Goal: Task Accomplishment & Management: Manage account settings

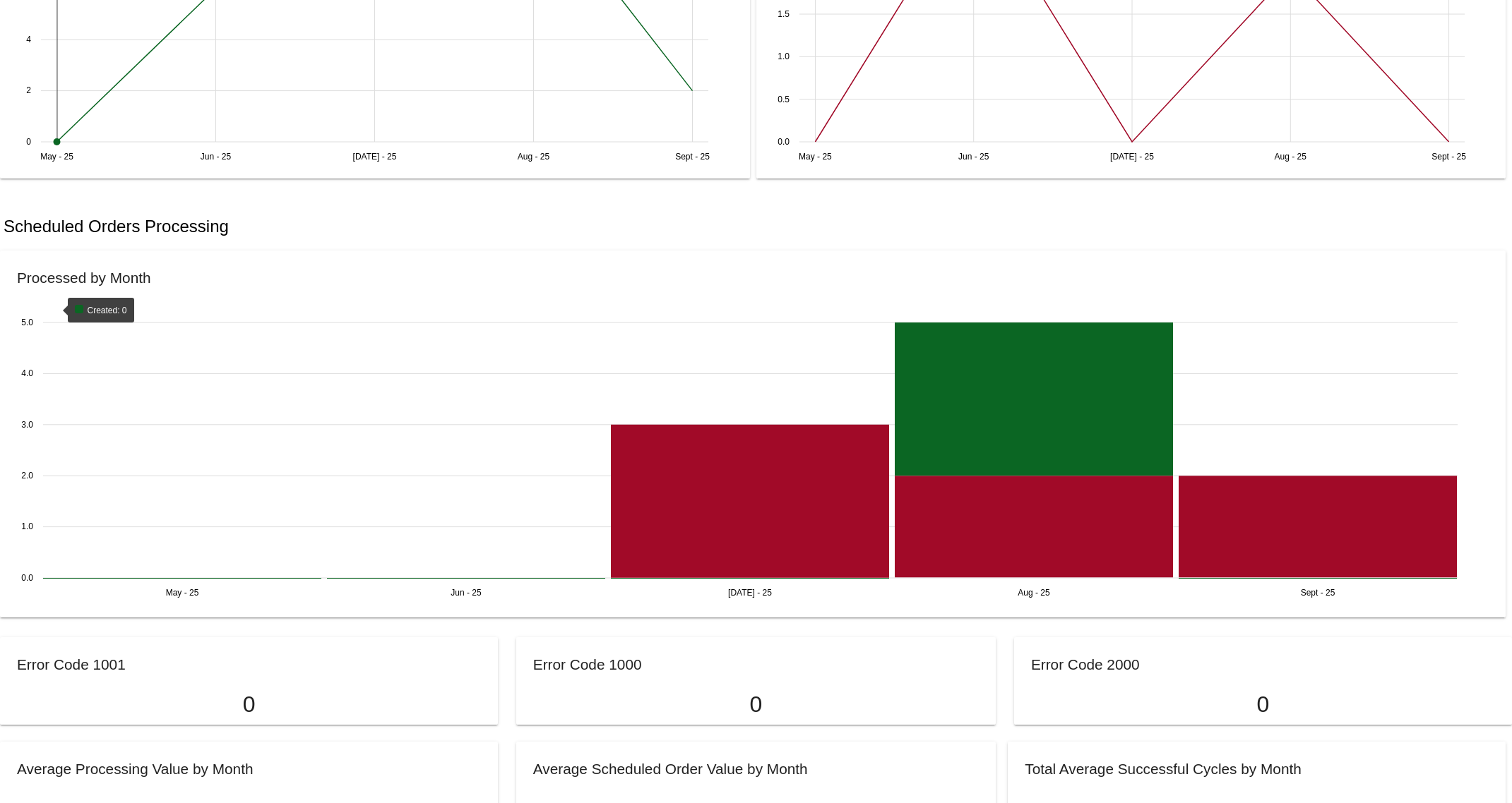
scroll to position [509, 0]
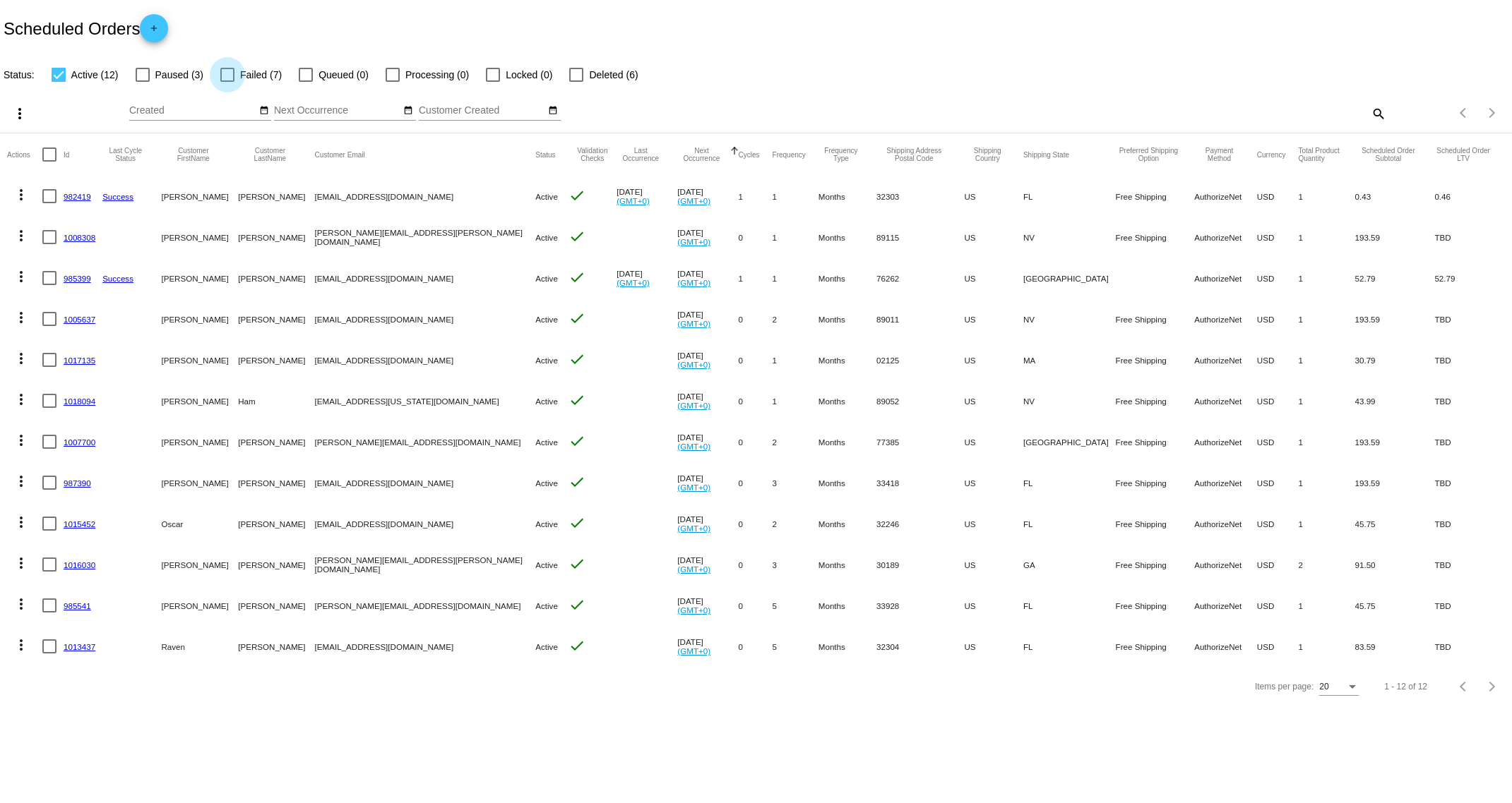
click at [224, 75] on div at bounding box center [227, 75] width 14 height 14
click at [226, 82] on input "Failed (7)" at bounding box center [226, 82] width 1 height 1
checkbox input "true"
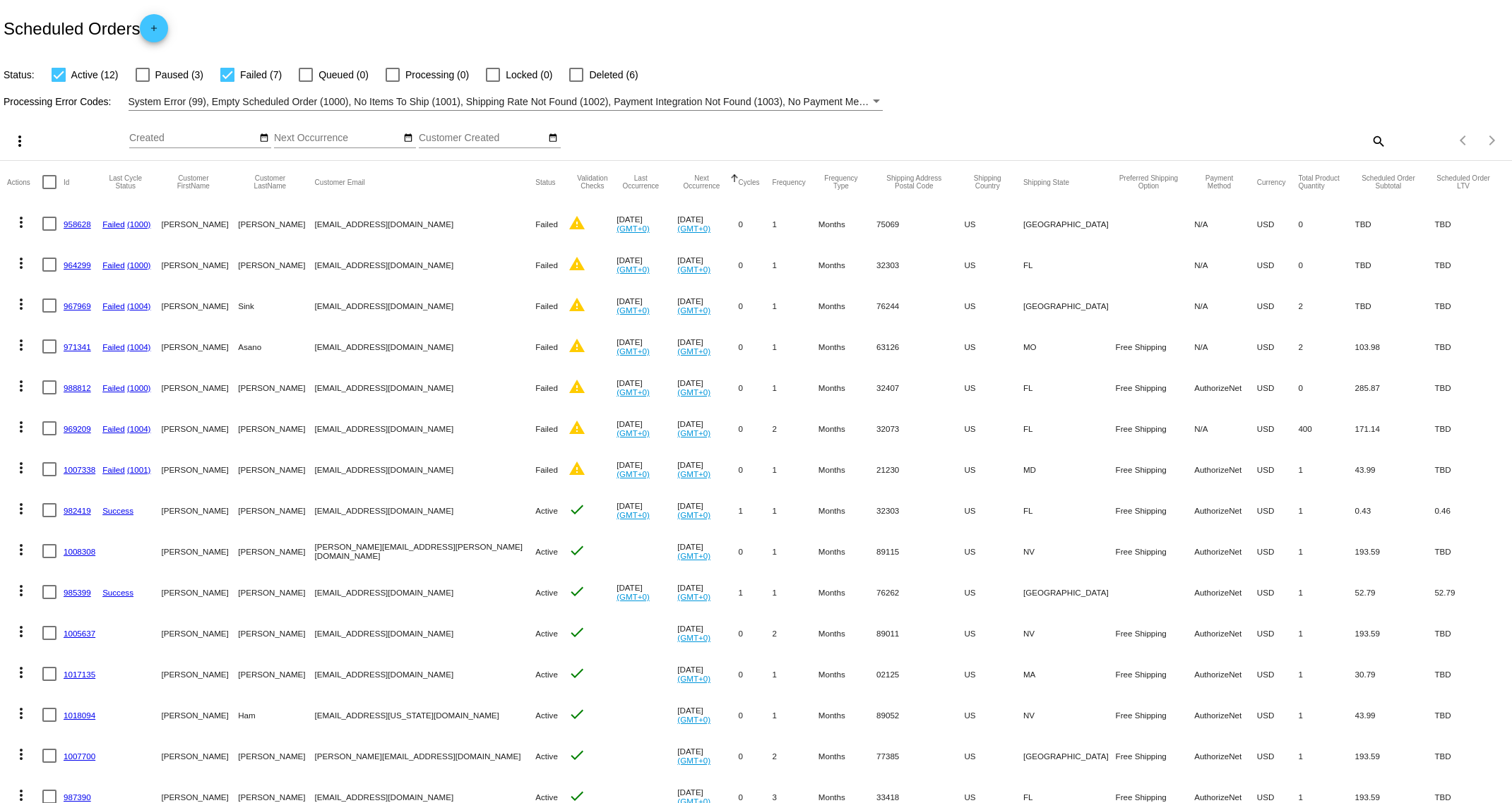
click at [47, 72] on mat-checkbox "Active (12)" at bounding box center [76, 75] width 84 height 17
click at [52, 79] on div at bounding box center [59, 75] width 14 height 14
click at [58, 82] on input "Active (12)" at bounding box center [58, 82] width 1 height 1
checkbox input "false"
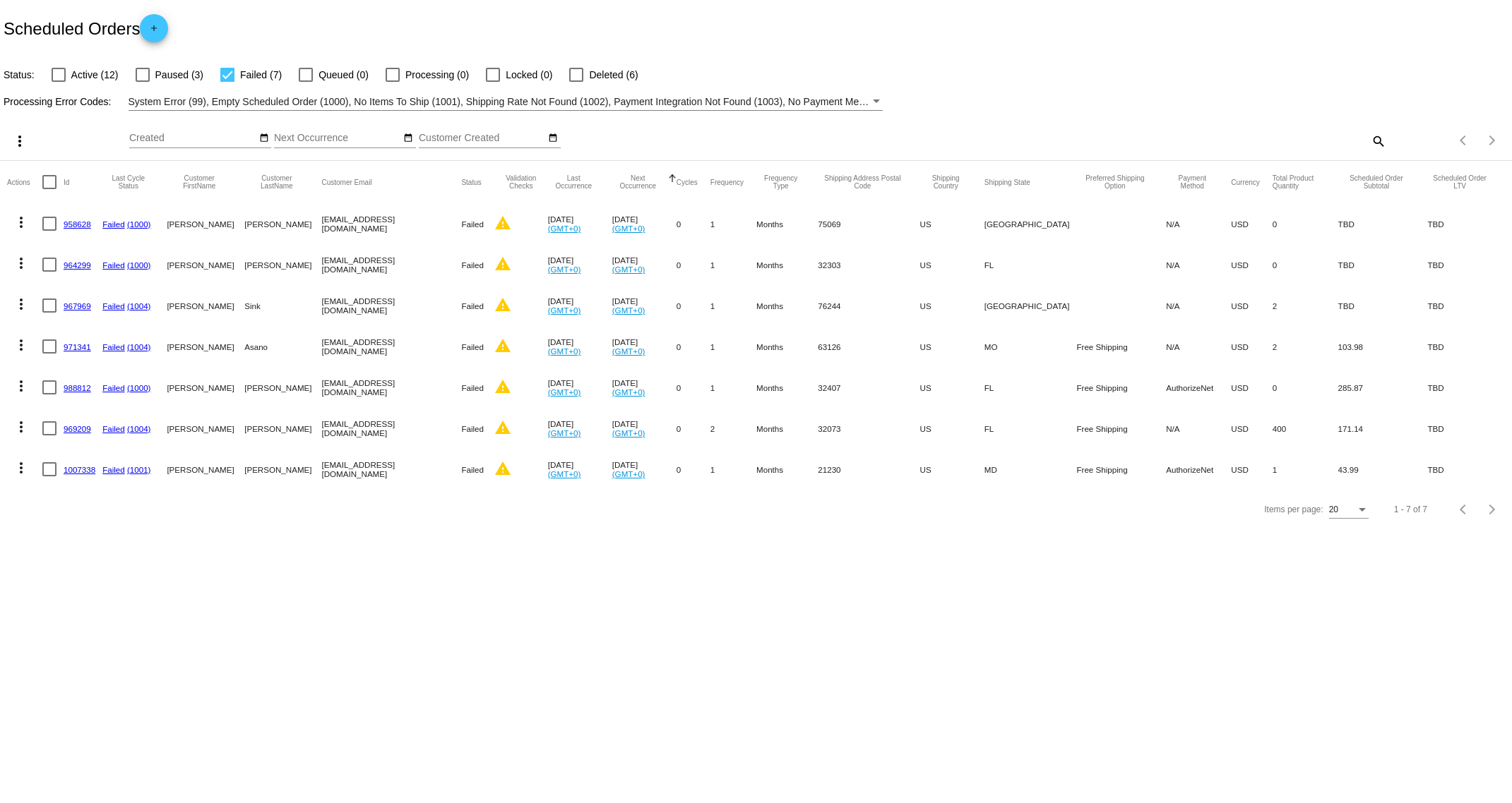
click at [46, 260] on div at bounding box center [50, 265] width 14 height 14
click at [49, 272] on input "checkbox" at bounding box center [49, 272] width 1 height 1
checkbox input "true"
click at [73, 265] on link "964299" at bounding box center [77, 266] width 28 height 9
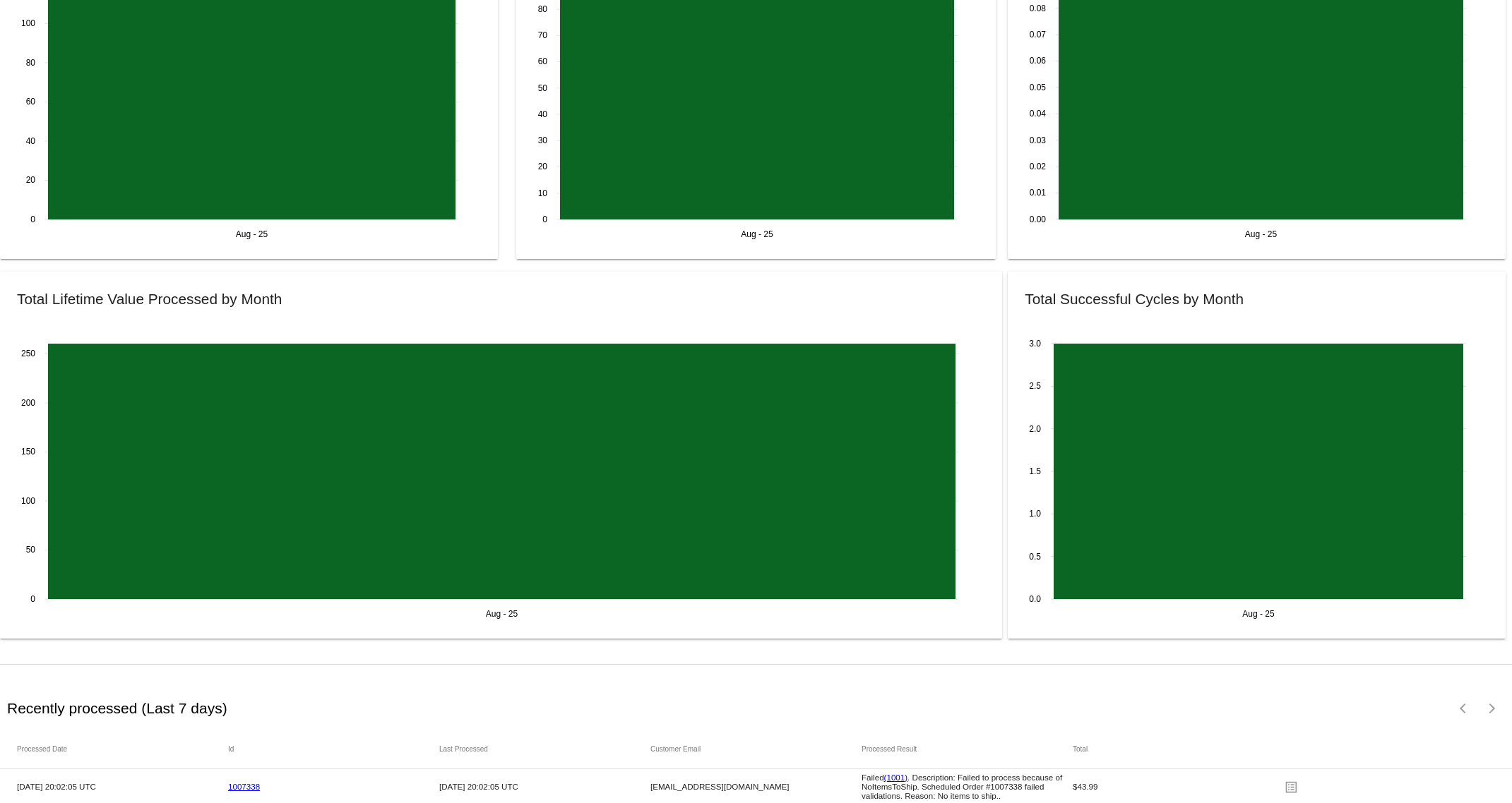
scroll to position [1392, 0]
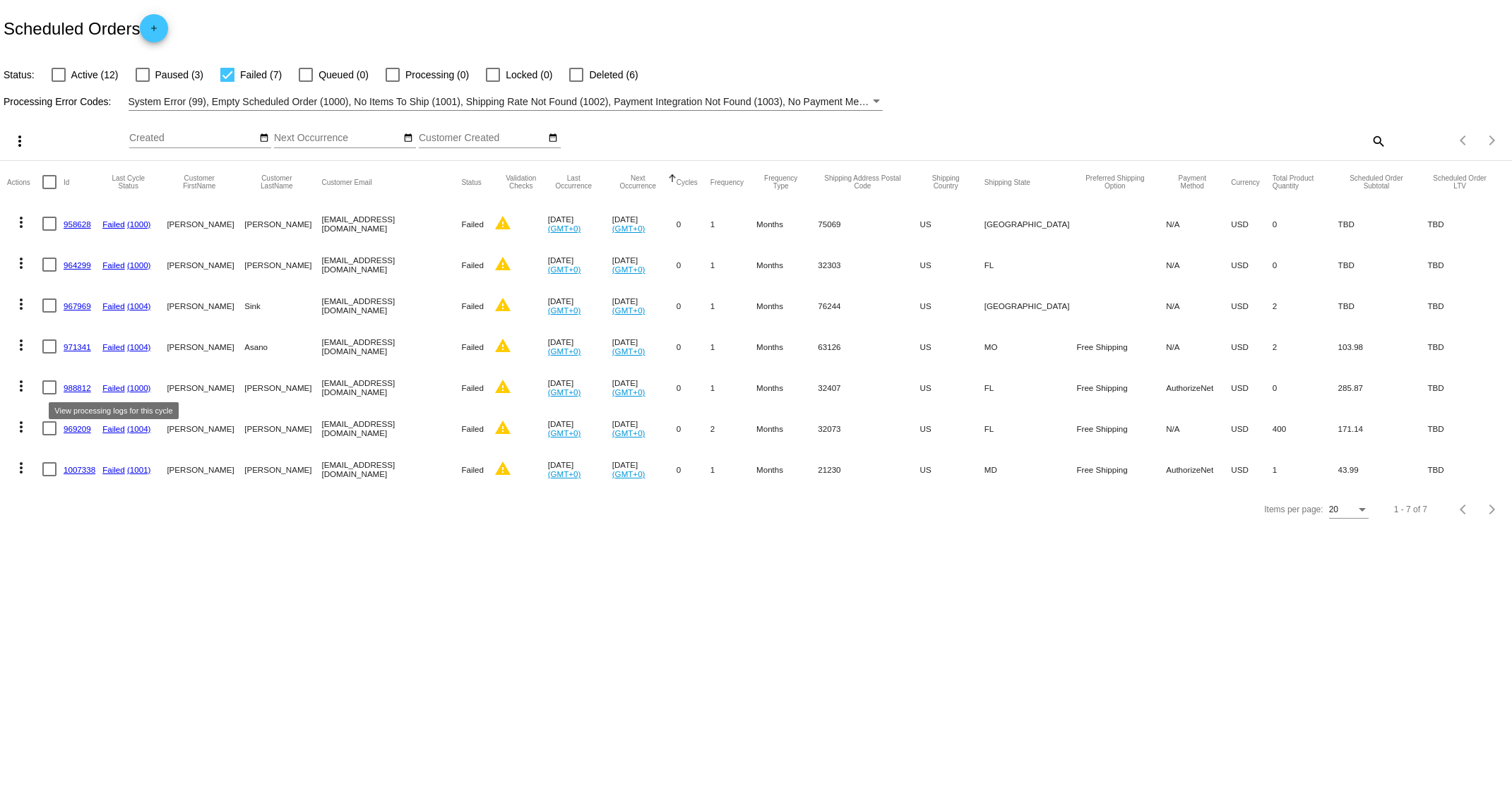
click at [116, 389] on link "Failed" at bounding box center [113, 388] width 23 height 9
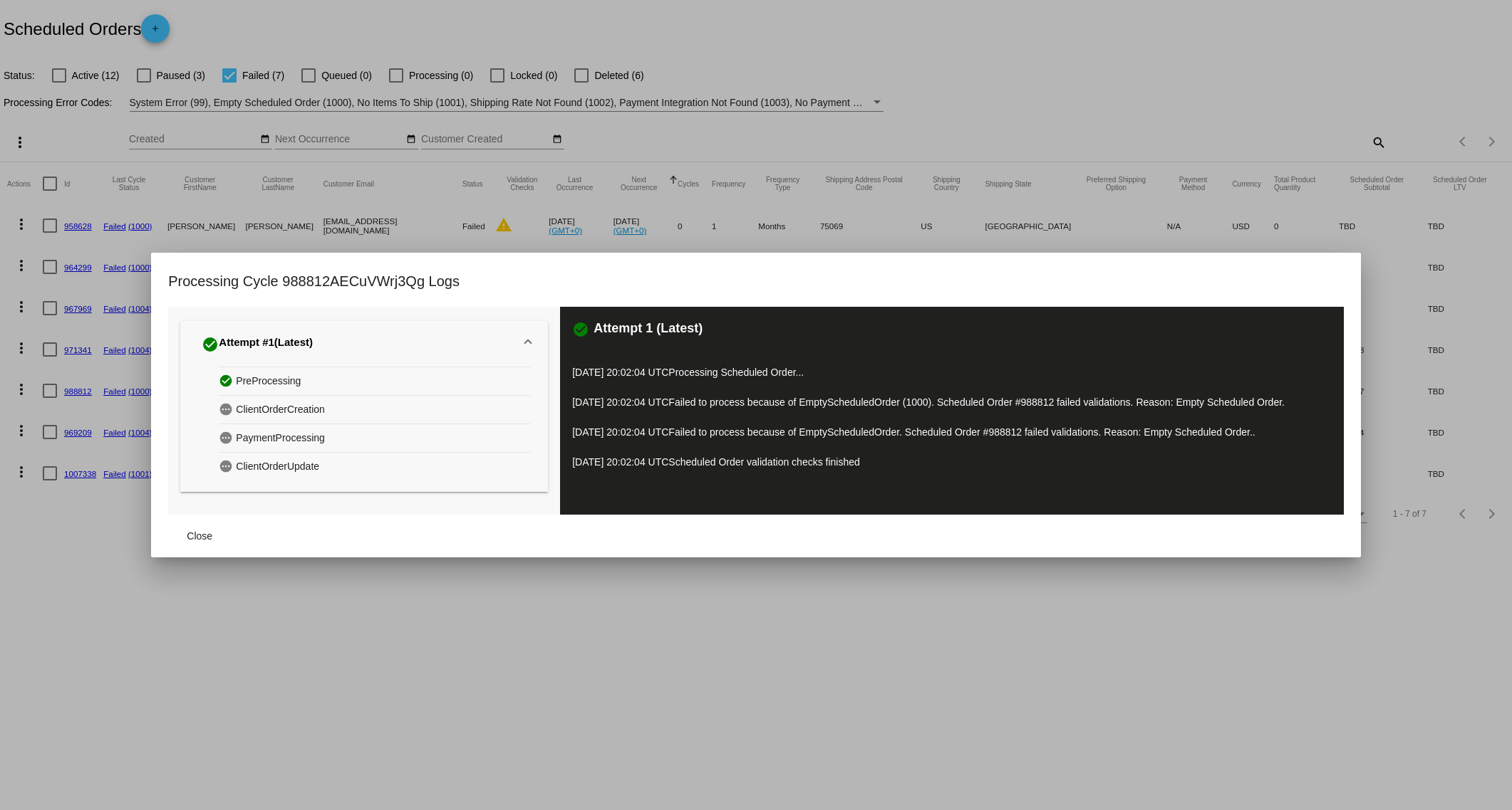
click at [182, 621] on div at bounding box center [756, 405] width 1512 height 810
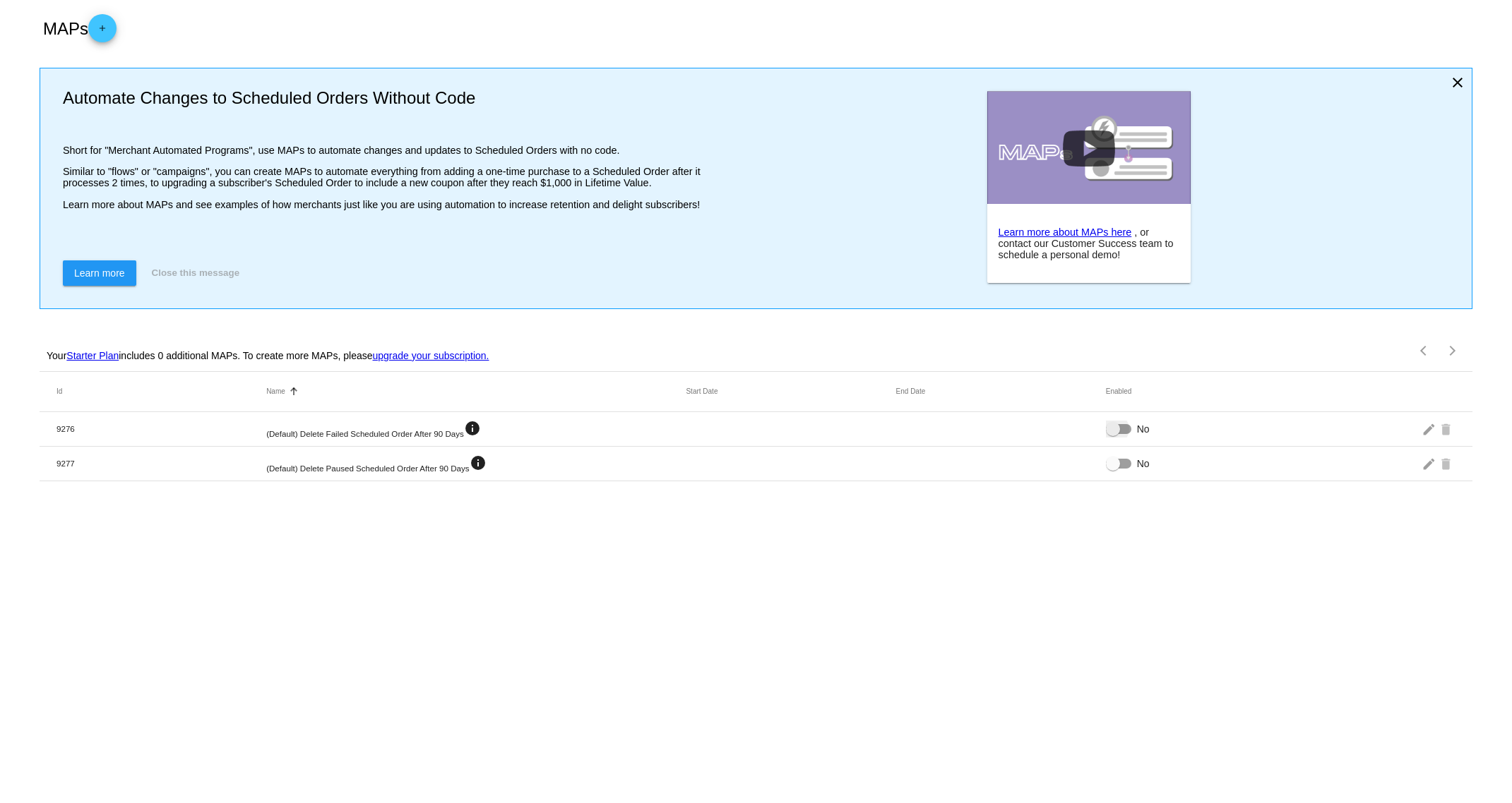
click at [1120, 425] on div at bounding box center [1118, 429] width 25 height 10
click at [1113, 434] on input "No" at bounding box center [1112, 434] width 1 height 1
checkbox input "true"
click at [1114, 464] on div at bounding box center [1113, 464] width 14 height 14
click at [1113, 469] on input "No" at bounding box center [1112, 469] width 1 height 1
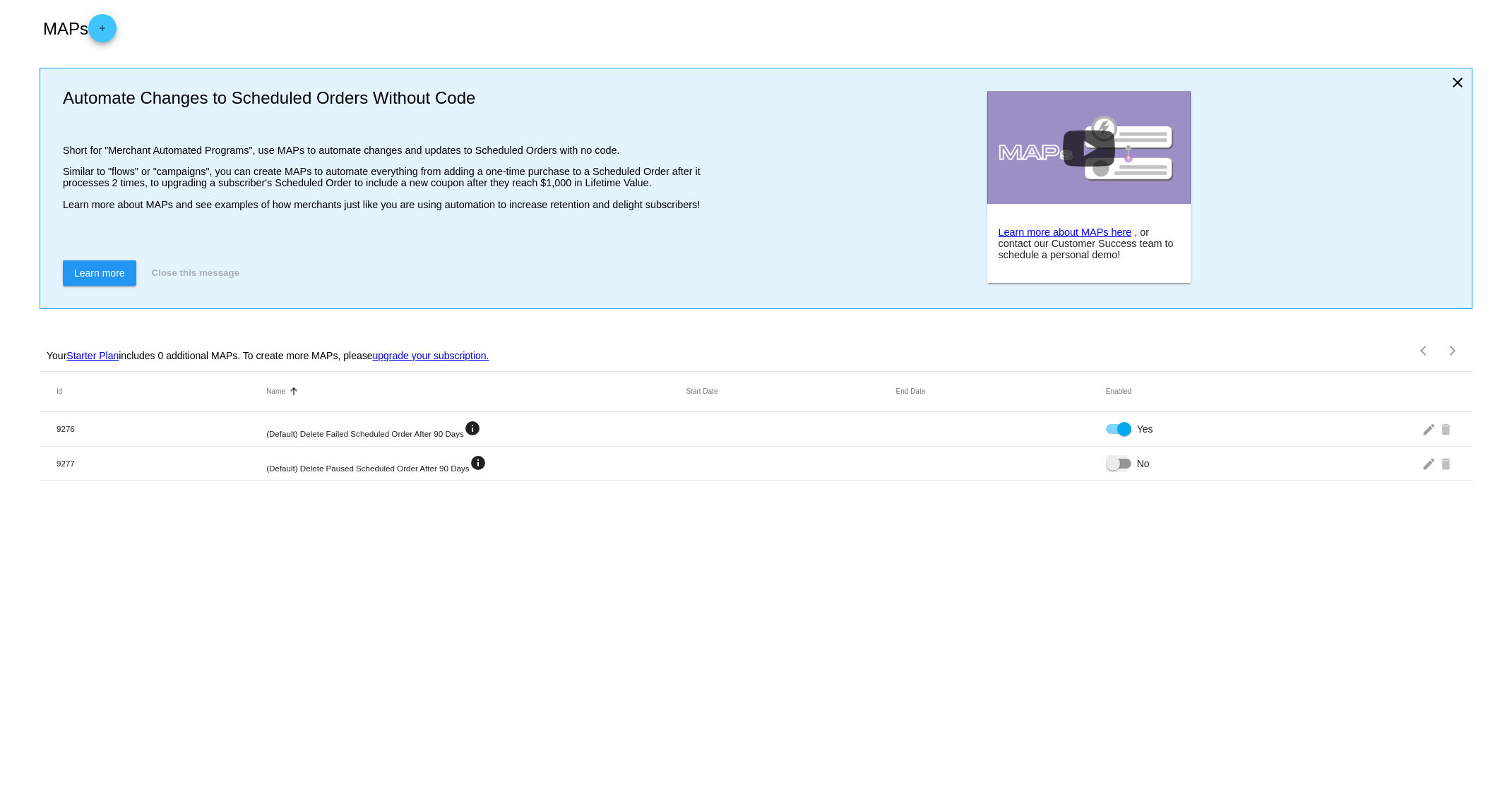
checkbox input "true"
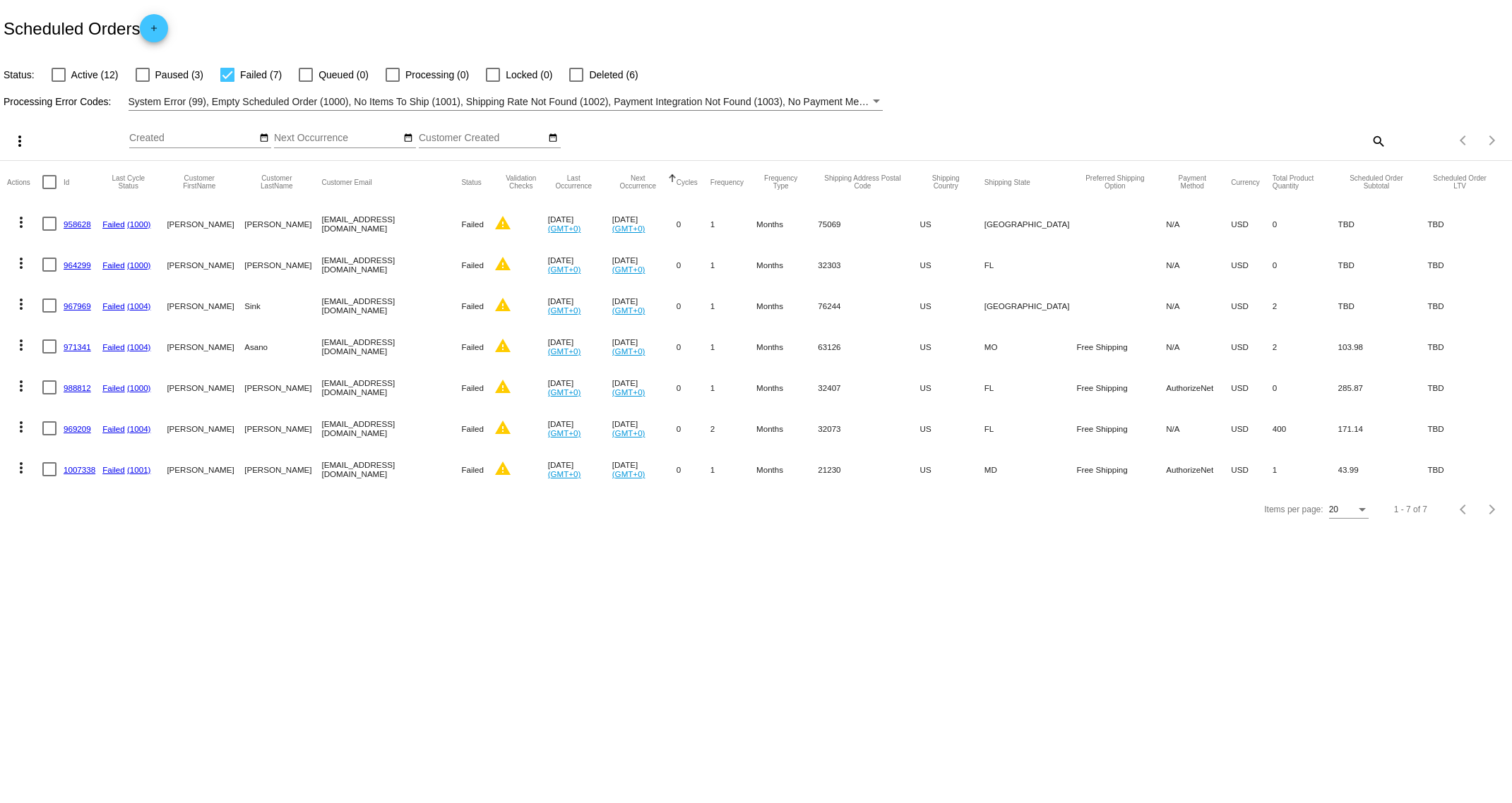
click at [525, 14] on div "Scheduled Orders add" at bounding box center [756, 28] width 1512 height 57
click at [571, 72] on div at bounding box center [576, 75] width 14 height 14
click at [575, 82] on input "Deleted (6)" at bounding box center [575, 82] width 1 height 1
checkbox input "true"
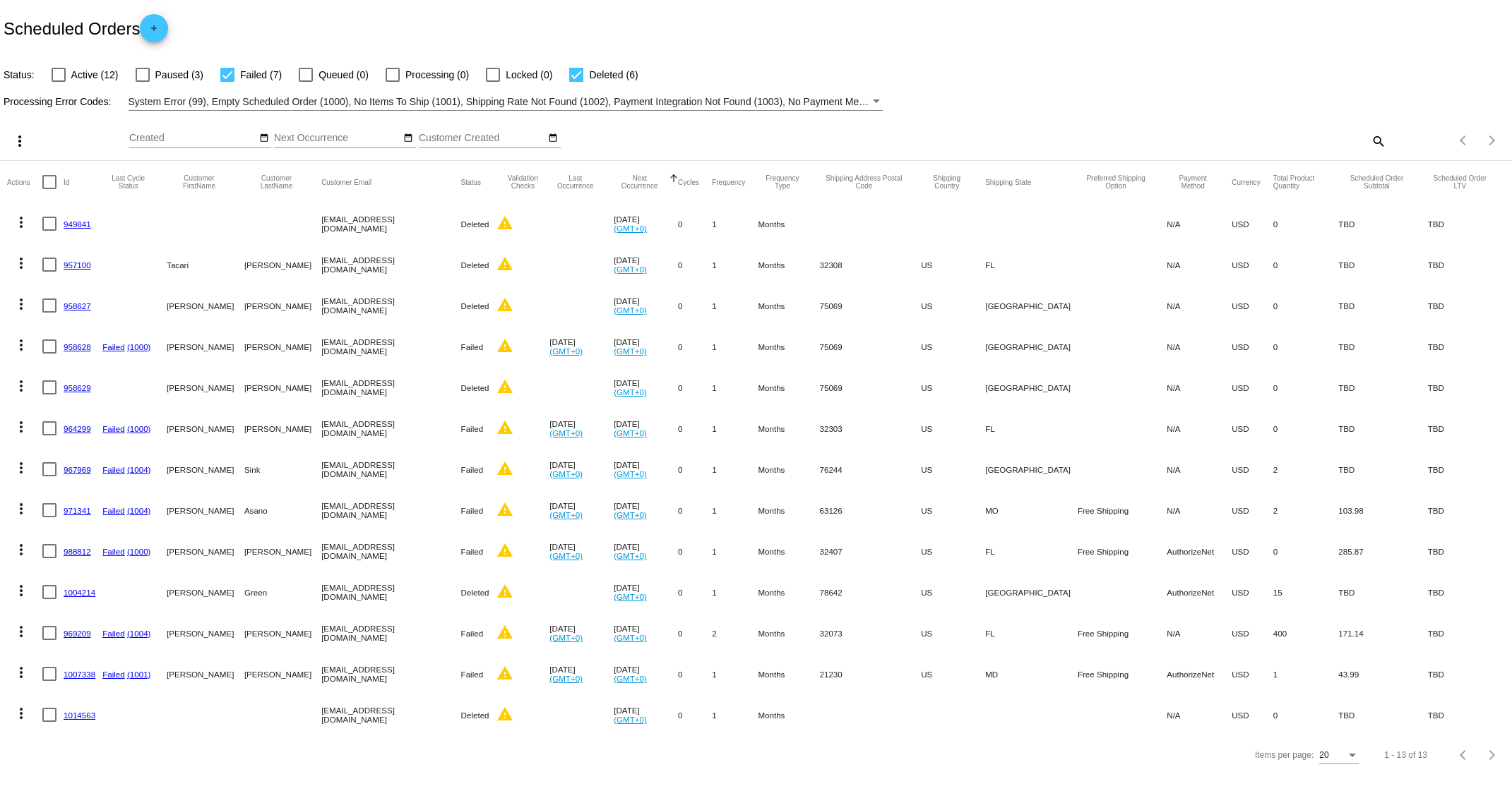
click at [268, 10] on div "Scheduled Orders add" at bounding box center [756, 28] width 1512 height 57
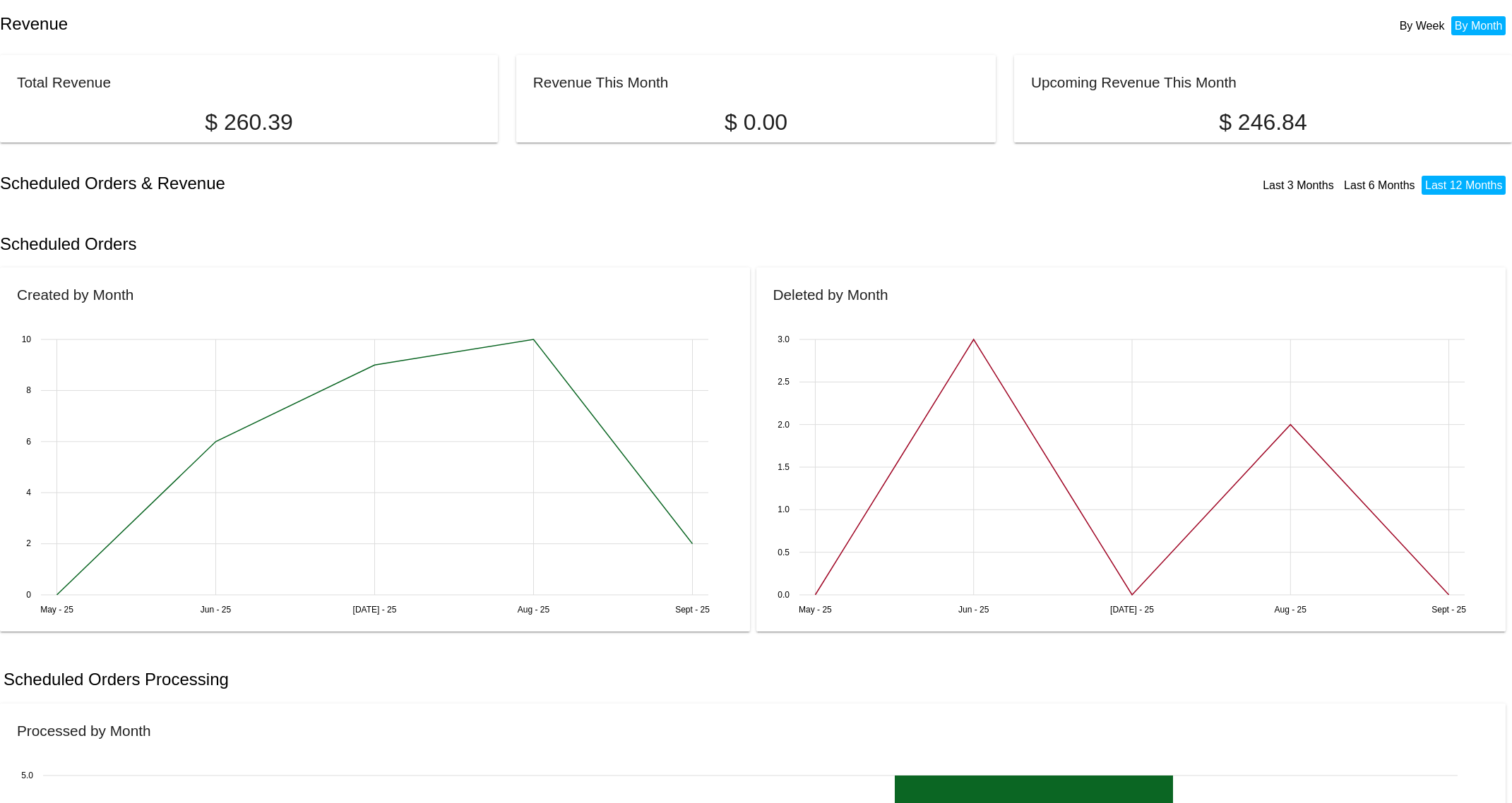
click at [284, 211] on body "Revenue By Week By Month Total Revenue $ 260.39 Revenue This Month $ 0.00 Upcom…" at bounding box center [756, 402] width 1512 height 803
